Goal: Information Seeking & Learning: Learn about a topic

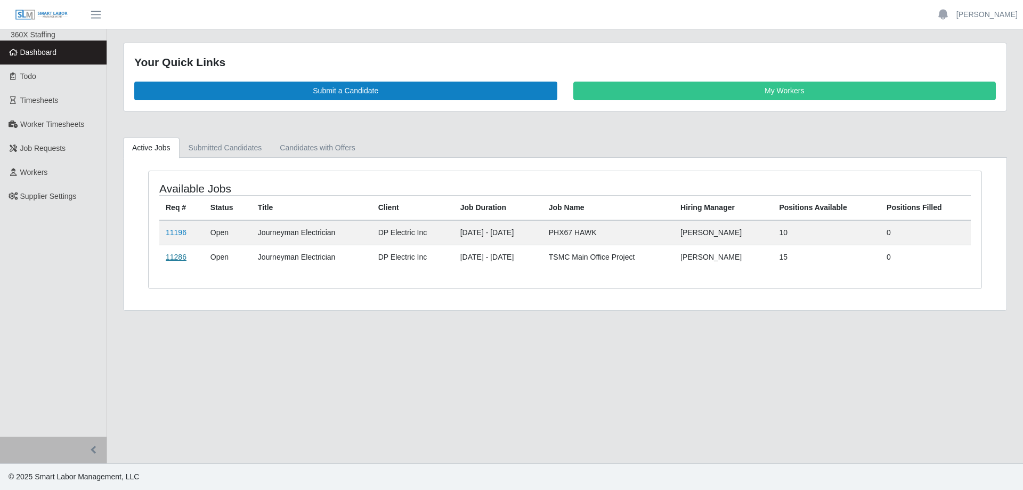
click at [174, 257] on link "11286" at bounding box center [176, 257] width 21 height 9
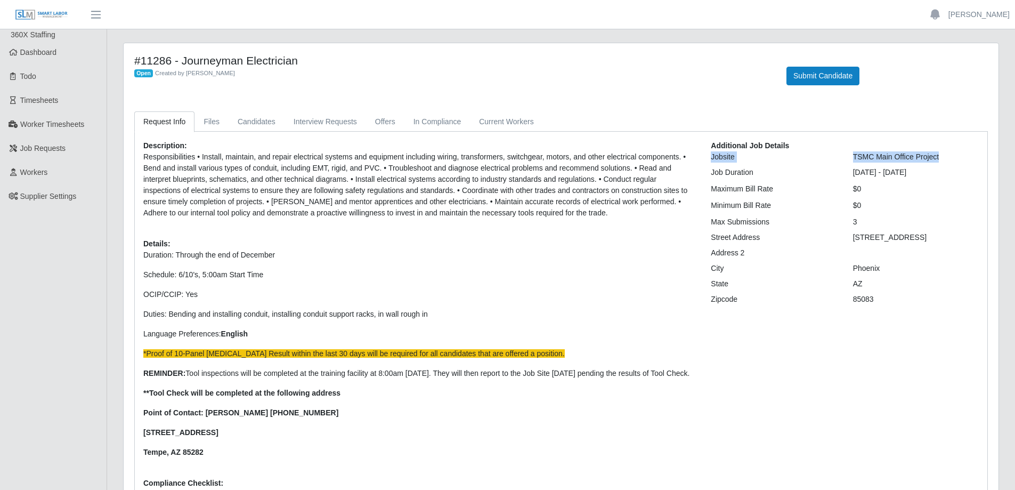
drag, startPoint x: 942, startPoint y: 157, endPoint x: 833, endPoint y: 150, distance: 110.0
click at [833, 150] on div "Additional Job Details Jobsite TSMC Main Office Project Job Duration [DATE] - […" at bounding box center [845, 324] width 284 height 368
click at [860, 157] on div "TSMC Main Office Project" at bounding box center [916, 156] width 142 height 11
drag, startPoint x: 948, startPoint y: 158, endPoint x: 854, endPoint y: 153, distance: 93.4
click at [854, 153] on div "TSMC Main Office Project" at bounding box center [916, 156] width 142 height 11
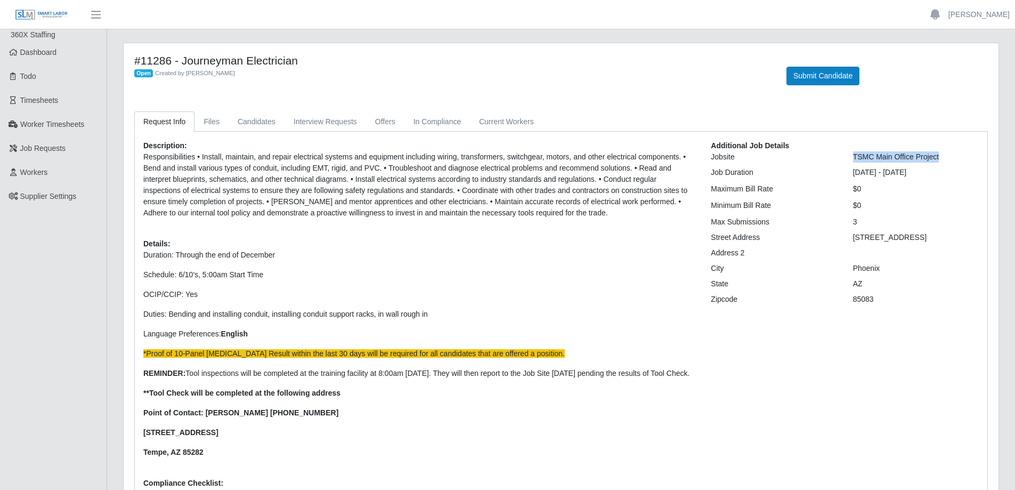
copy div "TSMC Main Office Project"
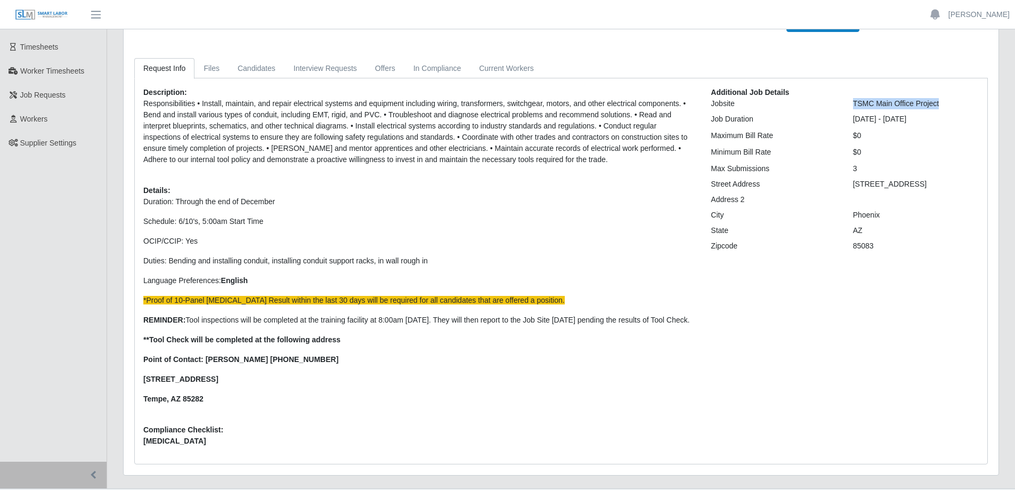
scroll to position [89, 0]
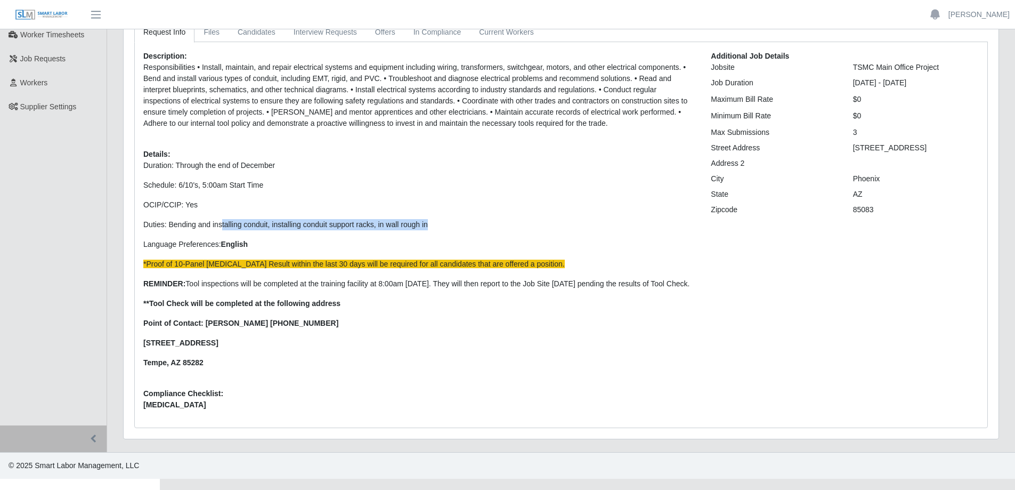
drag, startPoint x: 435, startPoint y: 226, endPoint x: 222, endPoint y: 221, distance: 213.2
click at [222, 221] on p "Duties: B ending and installing conduit, installing conduit support racks, in w…" at bounding box center [418, 224] width 551 height 11
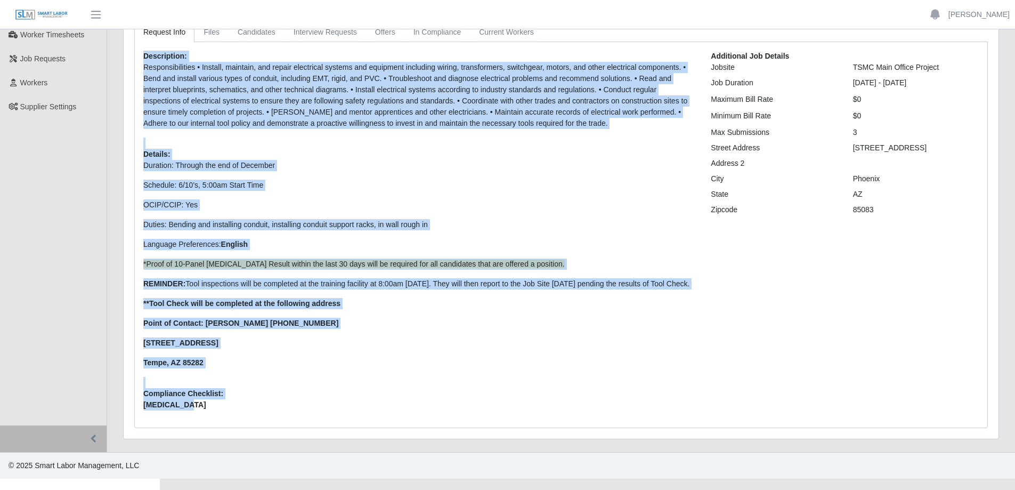
drag, startPoint x: 202, startPoint y: 416, endPoint x: 128, endPoint y: 60, distance: 363.9
click at [128, 60] on div "Request Info Files Candidates Interview Requests Offers In Compliance Current W…" at bounding box center [560, 225] width 869 height 406
copy div "Description: Responsibilities • Install, maintain, and repair electrical system…"
click at [600, 209] on p "OCIP/CCIP: Yes" at bounding box center [418, 204] width 551 height 11
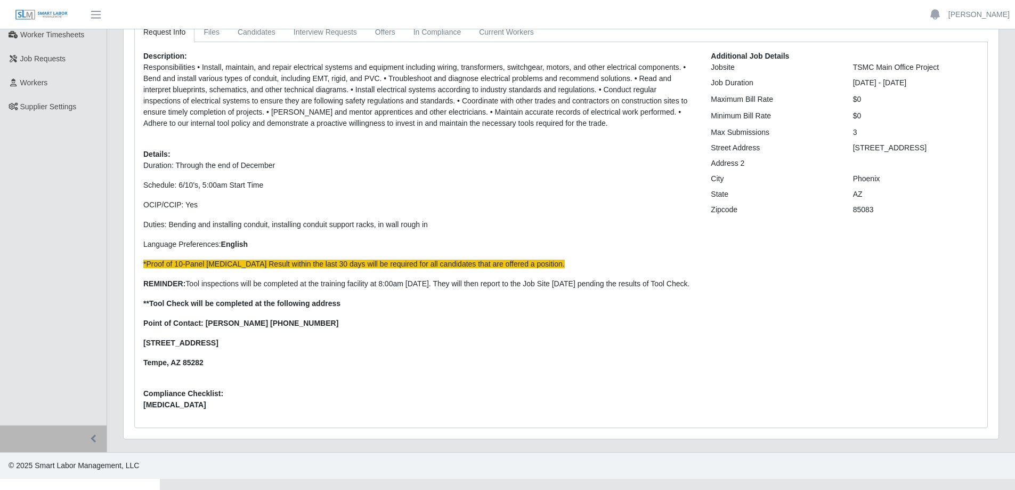
scroll to position [0, 0]
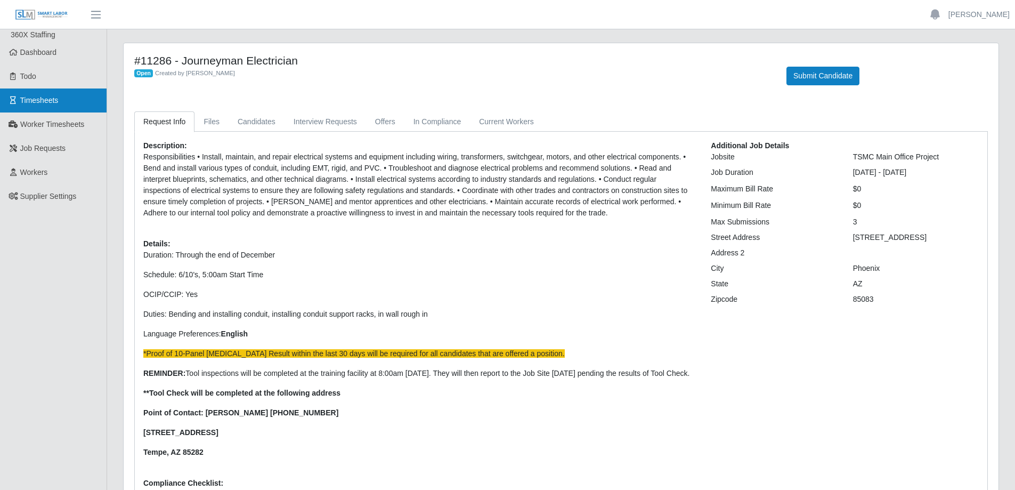
click at [61, 104] on link "Timesheets" at bounding box center [53, 100] width 107 height 24
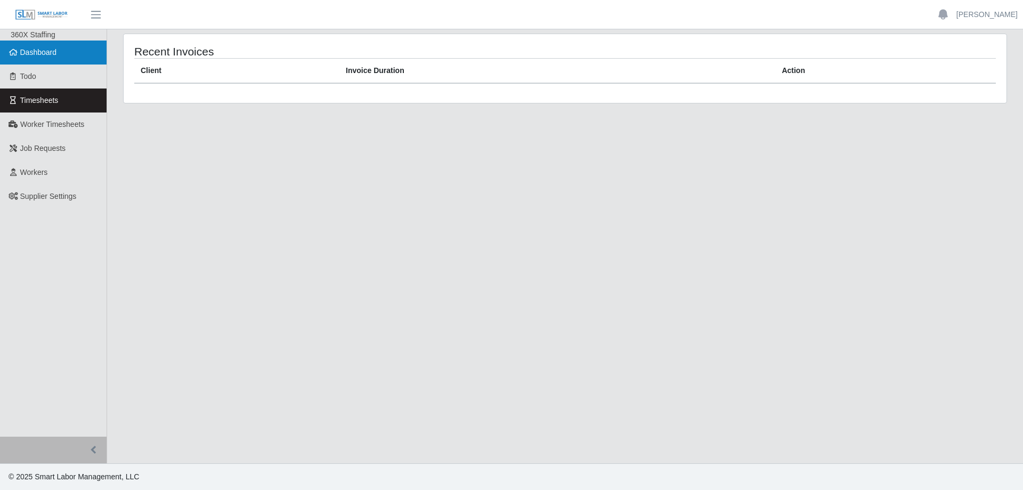
click at [46, 64] on link "Dashboard" at bounding box center [53, 52] width 107 height 24
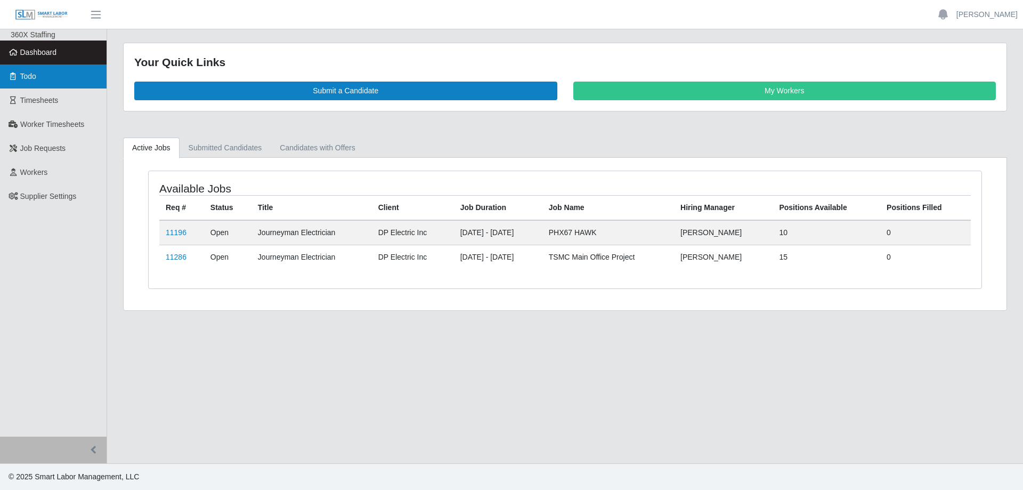
click at [56, 83] on link "Todo" at bounding box center [53, 76] width 107 height 24
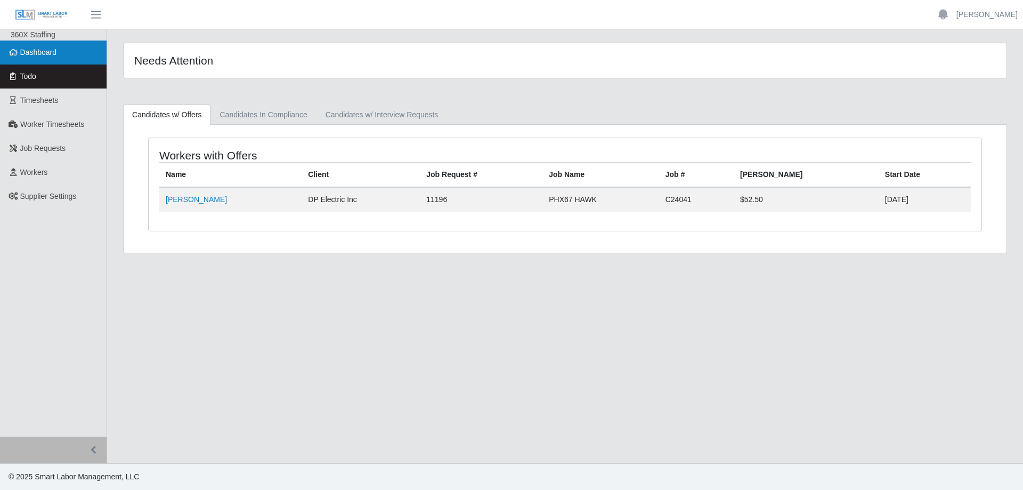
click at [50, 48] on span "Dashboard" at bounding box center [38, 52] width 37 height 9
